Goal: Find specific page/section: Locate a particular part of the current website

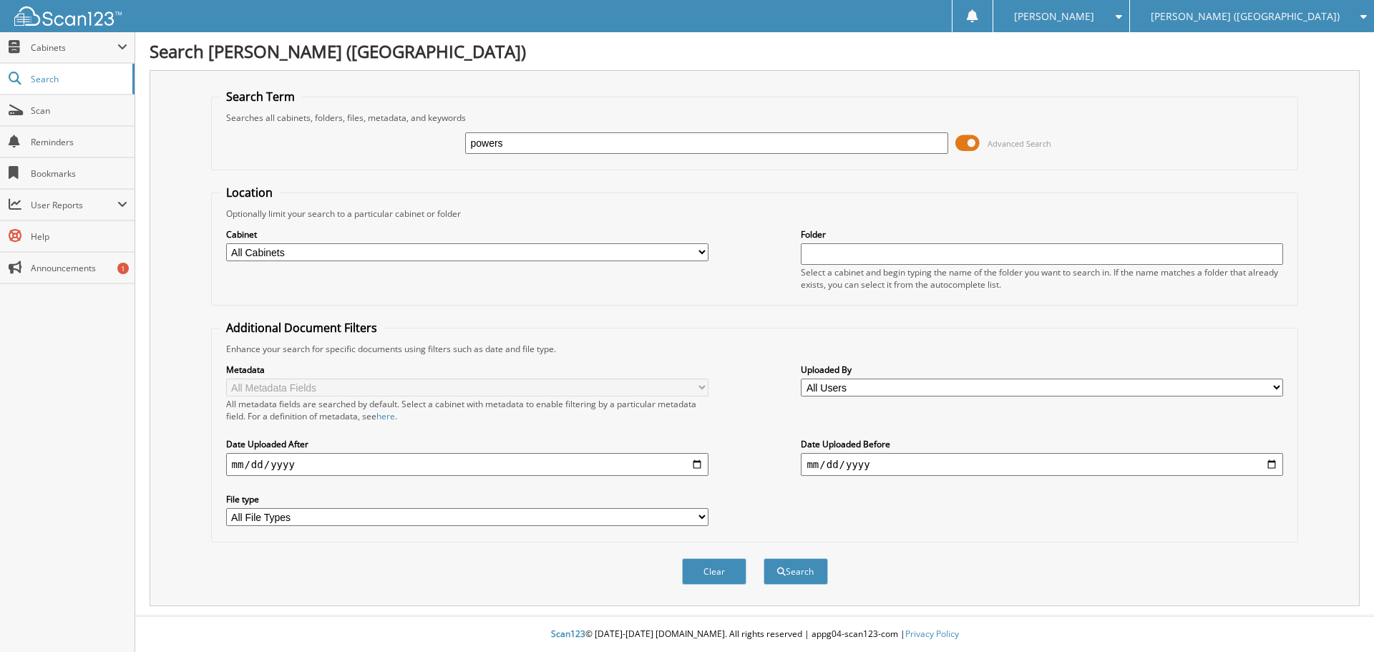
type input "powers"
click at [764, 558] on button "Search" at bounding box center [796, 571] width 64 height 26
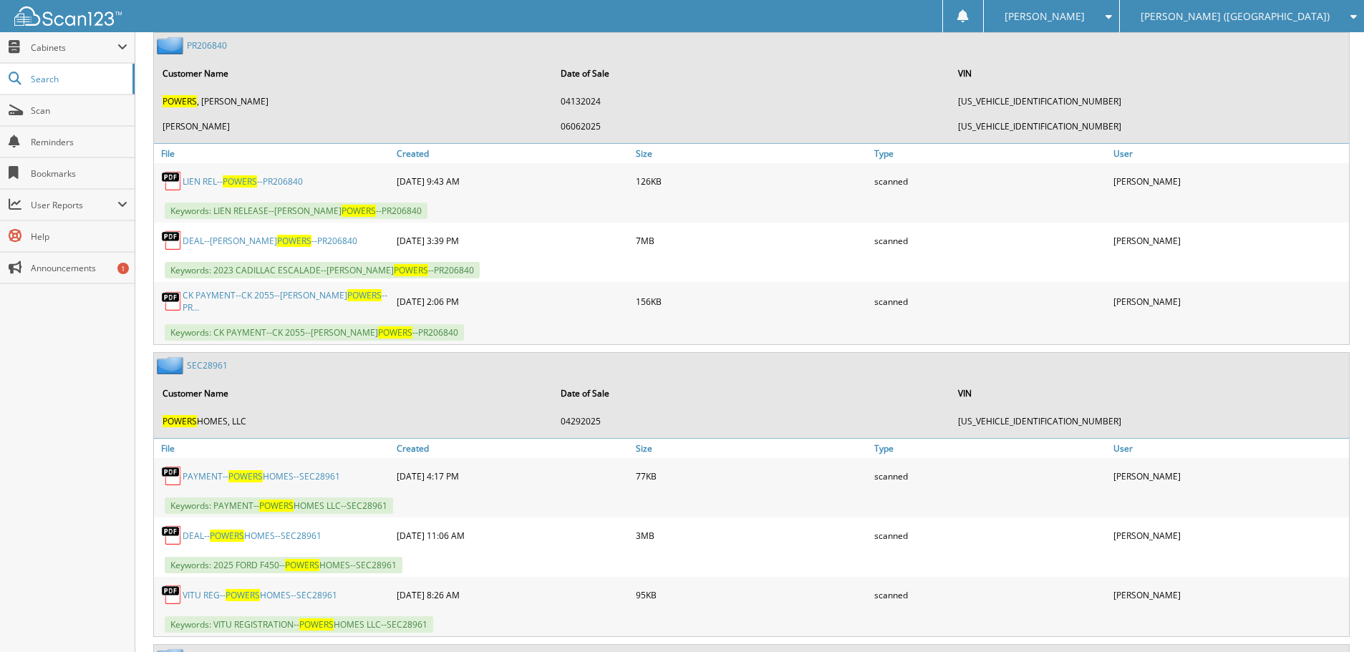
scroll to position [1002, 0]
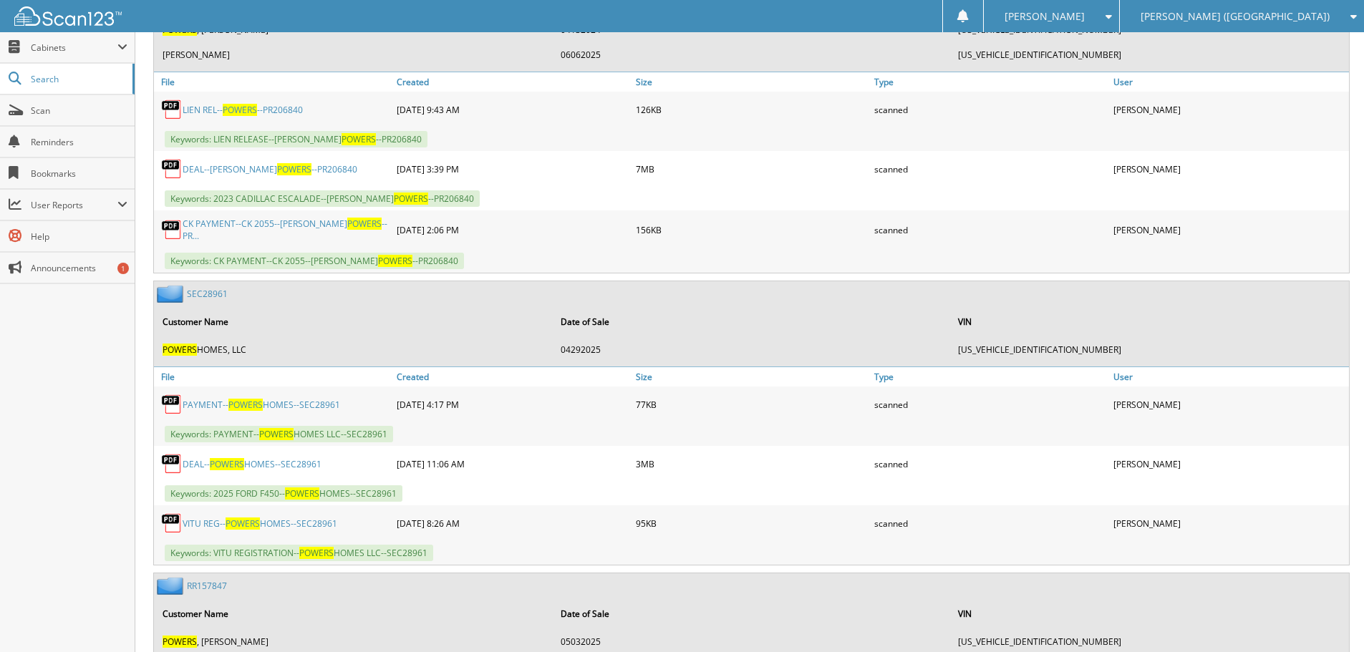
click at [268, 458] on link "DEAL-- POWERS HOMES--SEC28961" at bounding box center [252, 464] width 139 height 12
click at [724, 509] on div "95KB" at bounding box center [751, 523] width 239 height 29
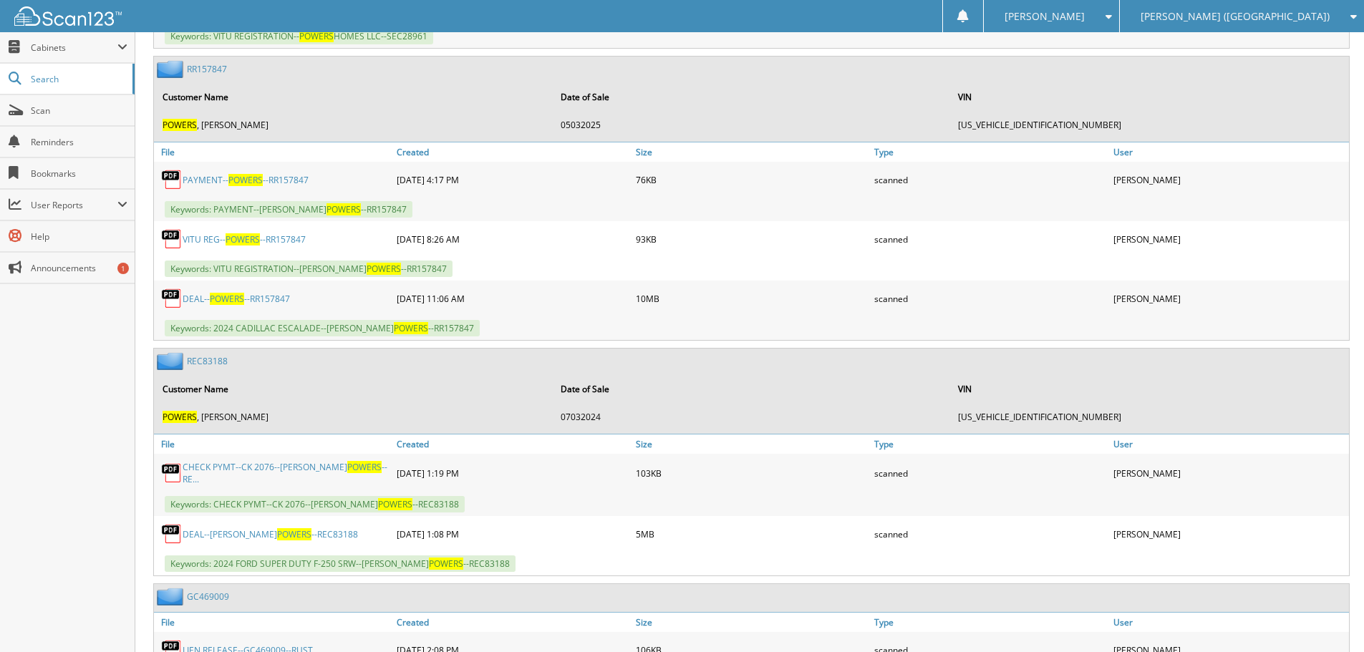
scroll to position [1573, 0]
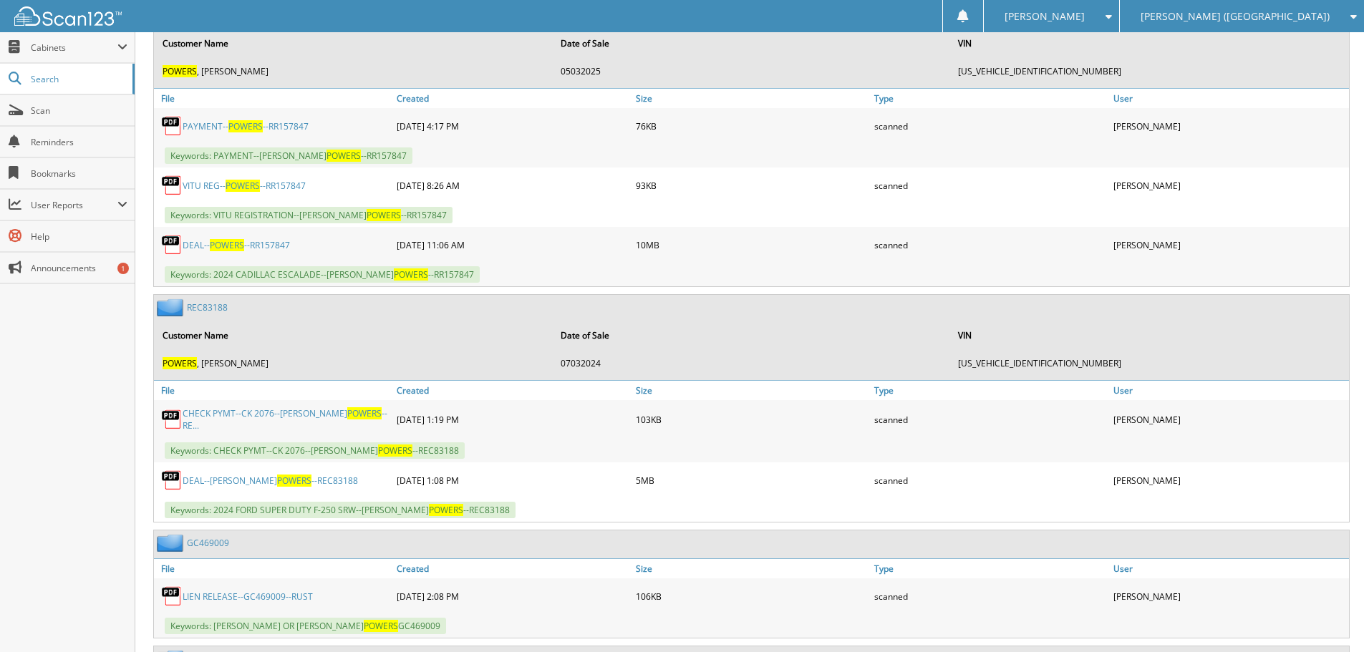
click at [229, 475] on link "DEAL--[PERSON_NAME] --REC83188" at bounding box center [270, 481] width 175 height 12
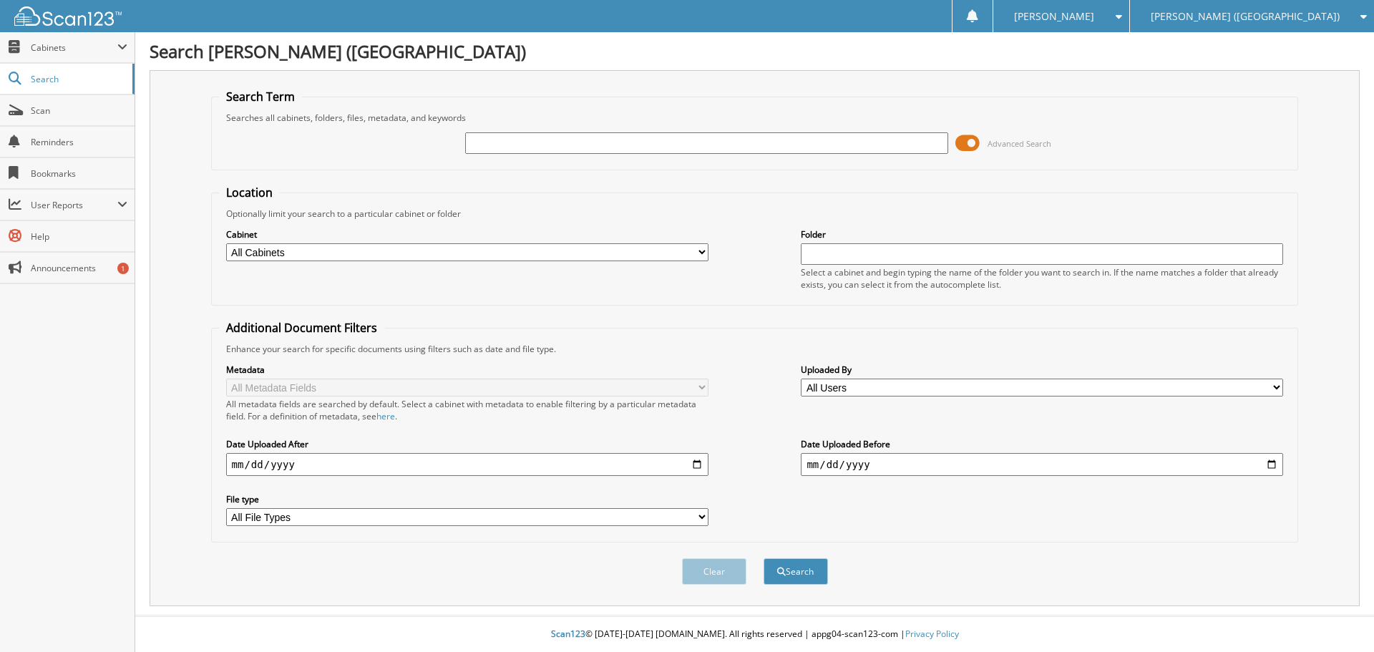
click at [563, 139] on input "text" at bounding box center [706, 142] width 482 height 21
type input "powers"
click at [764, 558] on button "Search" at bounding box center [796, 571] width 64 height 26
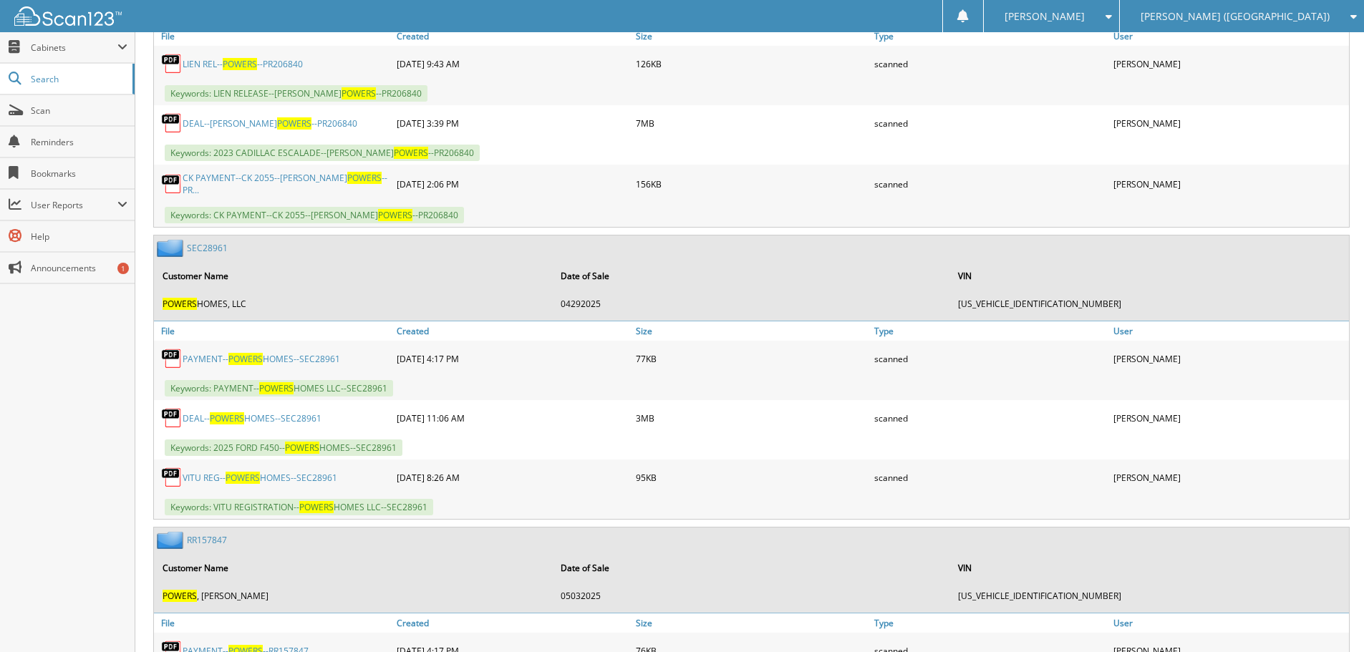
scroll to position [1074, 0]
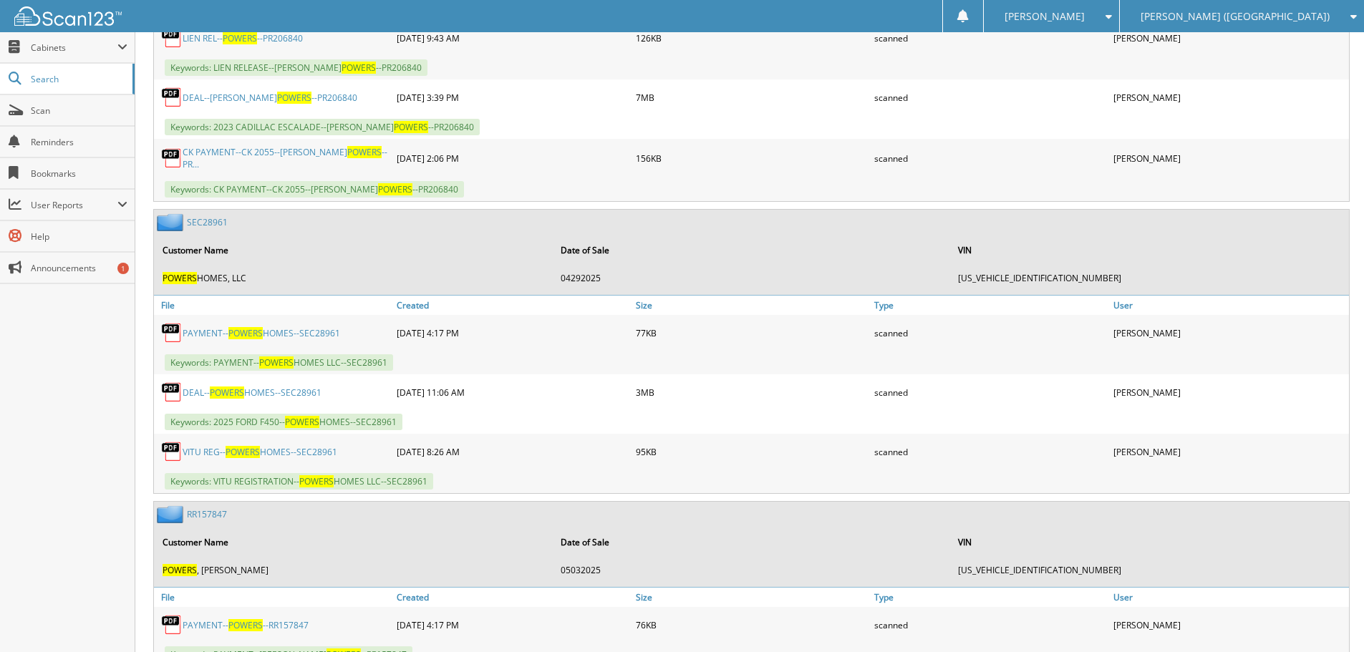
click at [273, 387] on link "DEAL-- POWERS HOMES--SEC28961" at bounding box center [252, 393] width 139 height 12
click at [734, 449] on div "95KB" at bounding box center [751, 451] width 239 height 29
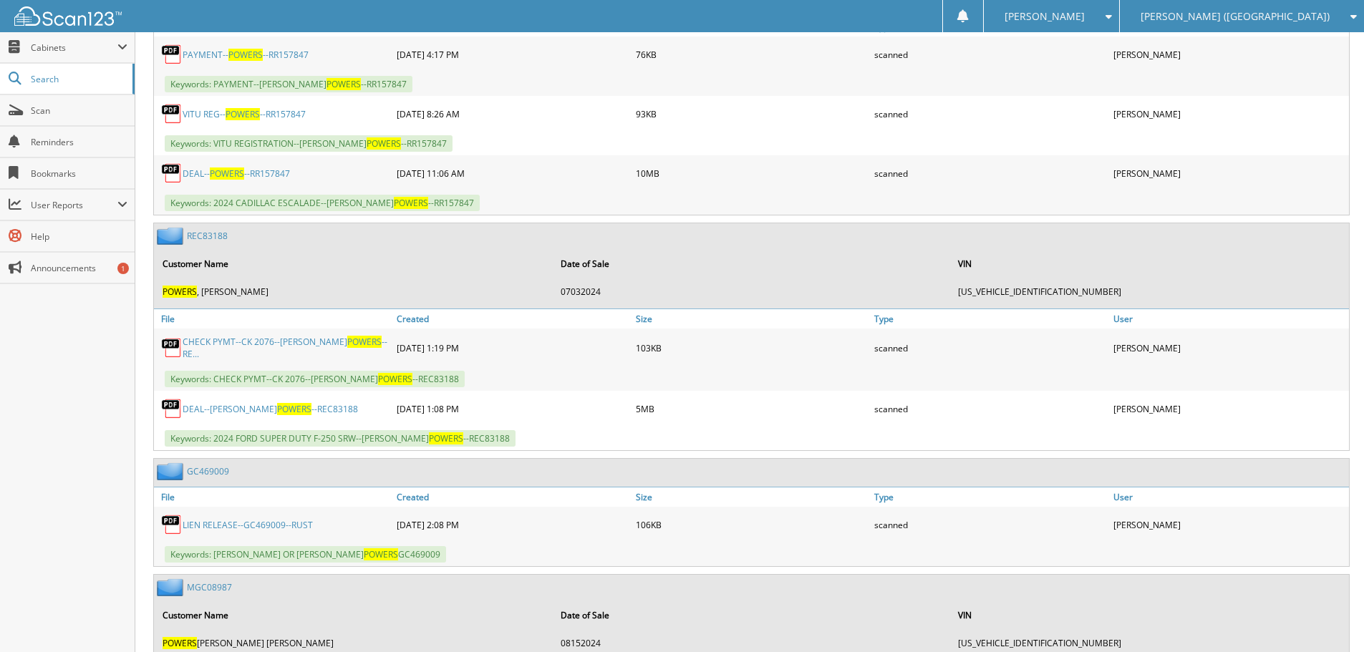
click at [280, 403] on link "DEAL--[PERSON_NAME] --REC83188" at bounding box center [270, 409] width 175 height 12
click at [467, 575] on div "MGC08987 Customer Name Date of Sale VIN POWERS RUST, JESSICA LAUREN FRANCES 081…" at bounding box center [751, 617] width 1195 height 85
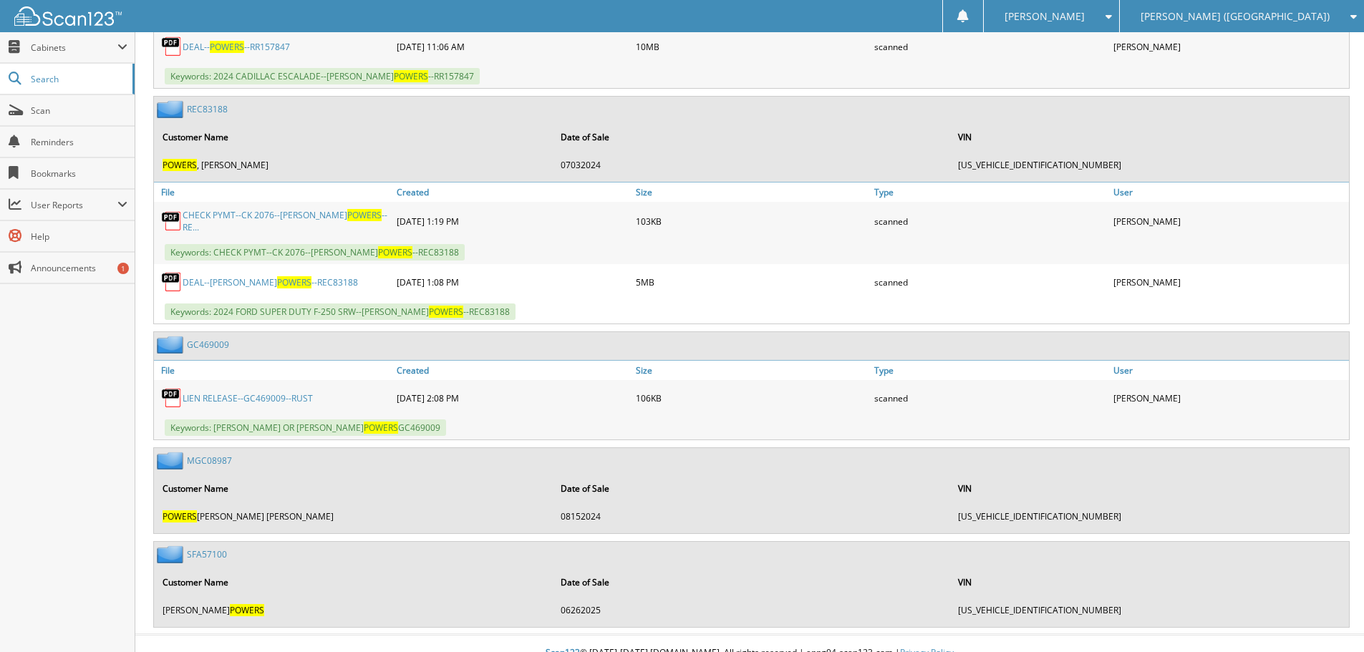
scroll to position [1782, 0]
